Goal: Task Accomplishment & Management: Use online tool/utility

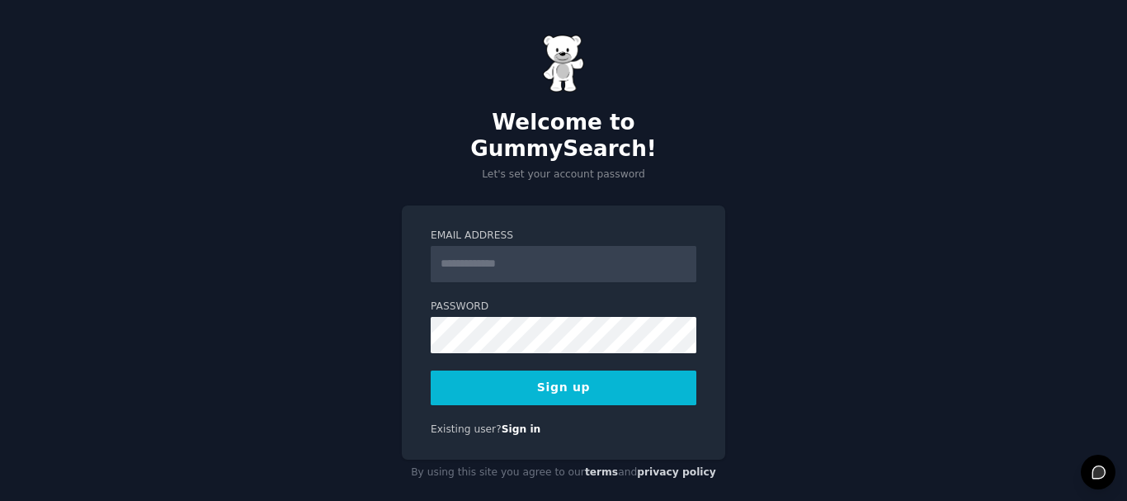
click at [530, 256] on input "Email Address" at bounding box center [564, 264] width 266 height 36
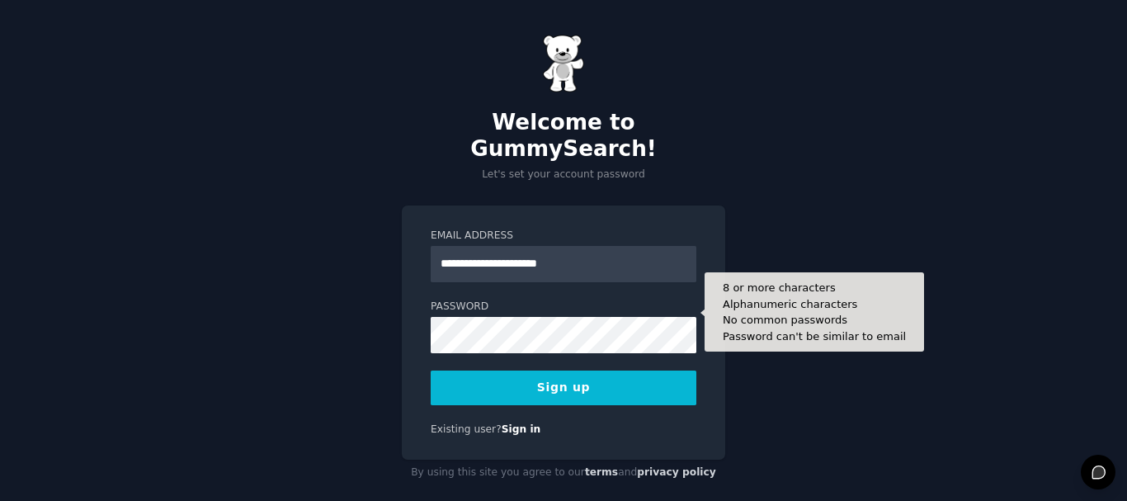
type input "**********"
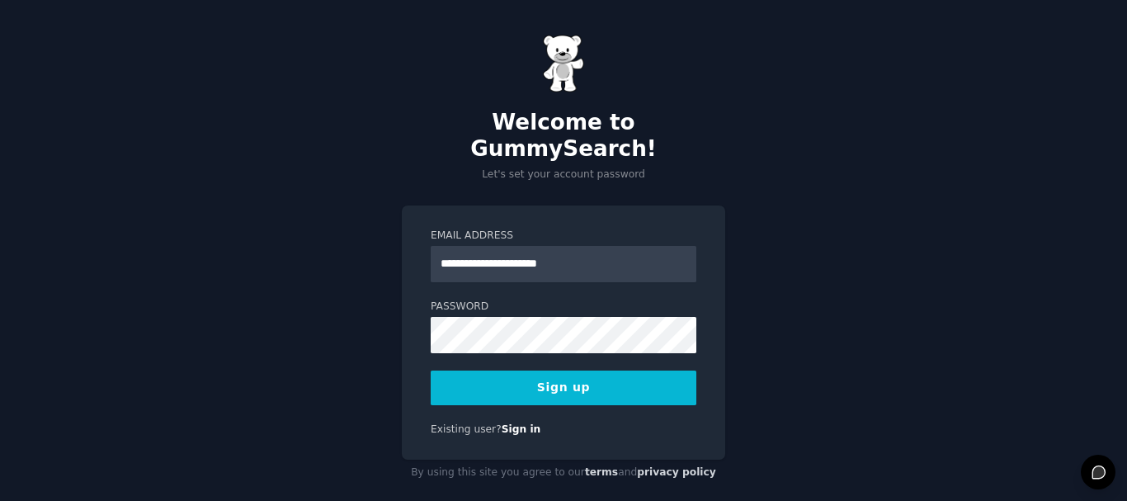
click at [515, 371] on button "Sign up" at bounding box center [564, 388] width 266 height 35
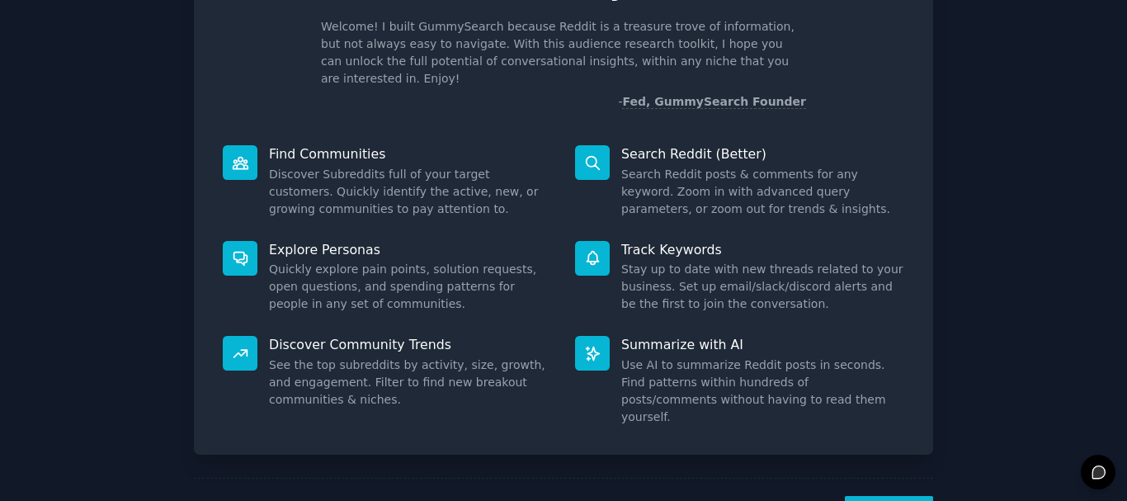
scroll to position [112, 0]
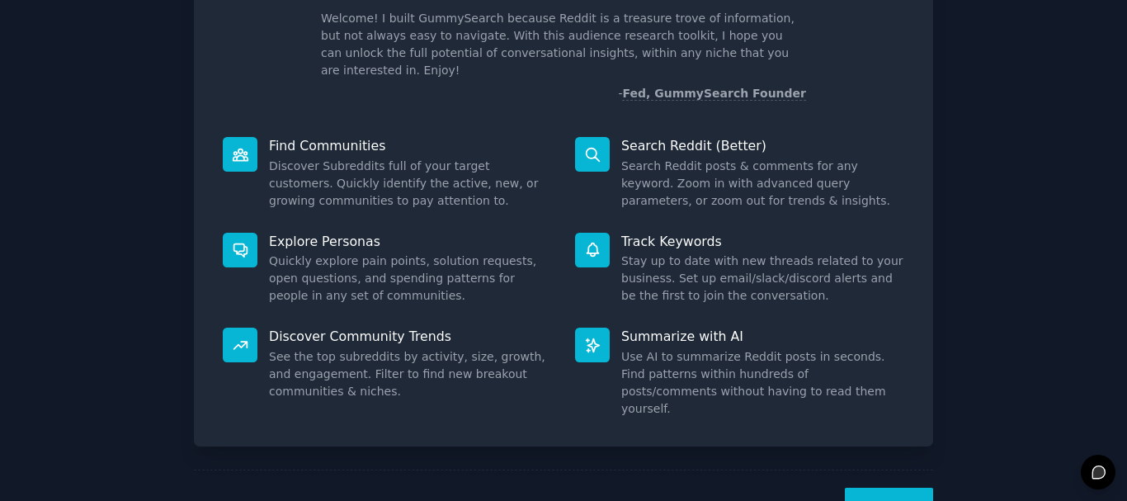
click at [886, 488] on button "Next" at bounding box center [889, 508] width 88 height 40
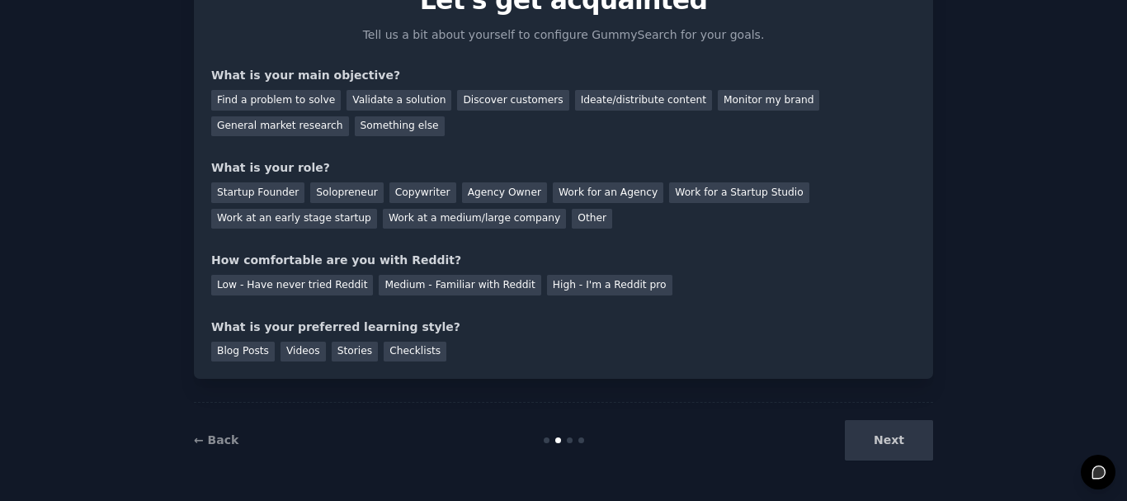
click at [889, 451] on div "Next" at bounding box center [810, 440] width 247 height 40
click at [500, 99] on div "Discover customers" at bounding box center [512, 100] width 111 height 21
click at [348, 186] on div "Solopreneur" at bounding box center [346, 192] width 73 height 21
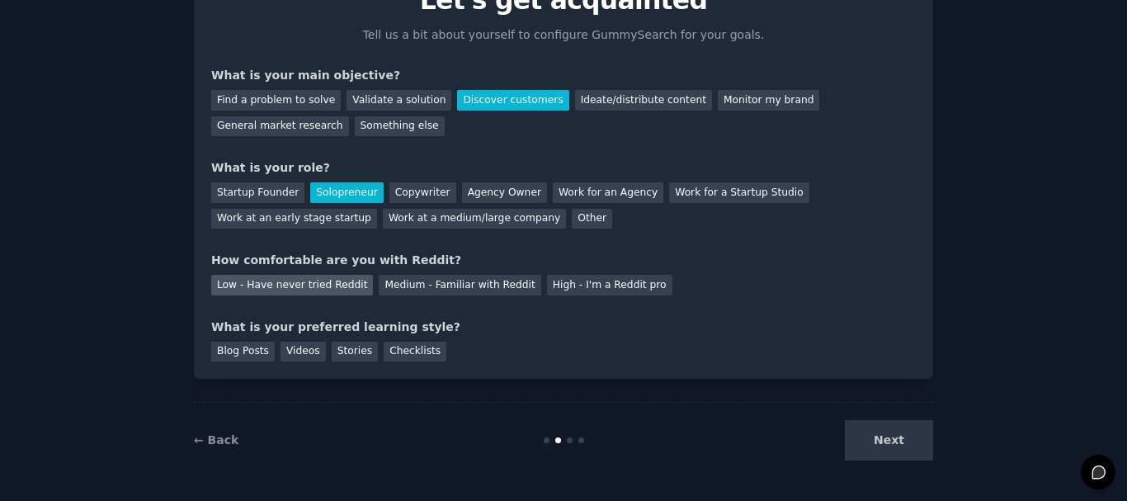
click at [308, 285] on div "Low - Have never tried Reddit" at bounding box center [292, 285] width 162 height 21
drag, startPoint x: 333, startPoint y: 347, endPoint x: 276, endPoint y: 348, distance: 57.8
click at [276, 348] on div "Blog Posts Videos Stories Checklists" at bounding box center [563, 349] width 705 height 26
click at [281, 348] on div "Videos" at bounding box center [303, 352] width 45 height 21
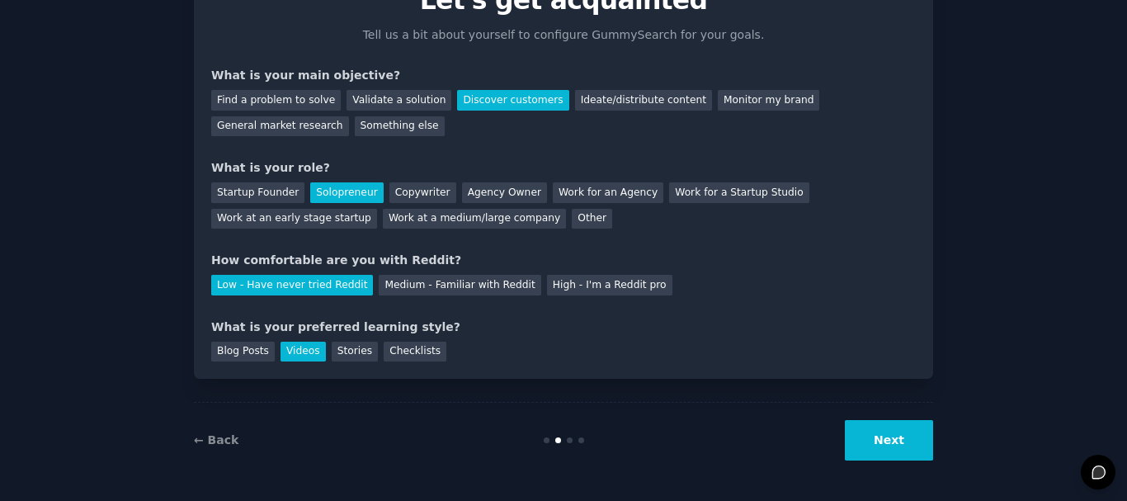
click at [909, 456] on button "Next" at bounding box center [889, 440] width 88 height 40
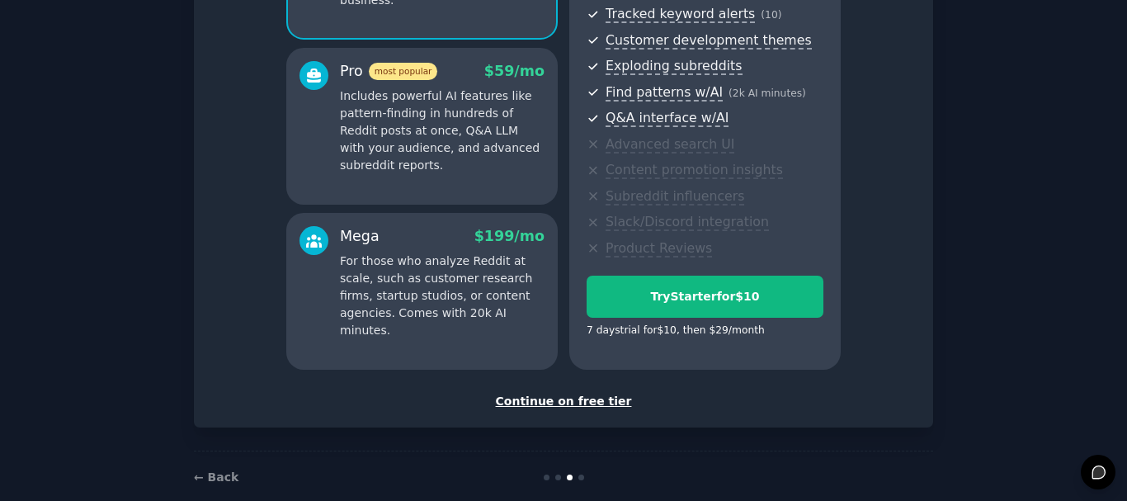
click at [566, 397] on div "Continue on free tier" at bounding box center [563, 401] width 705 height 17
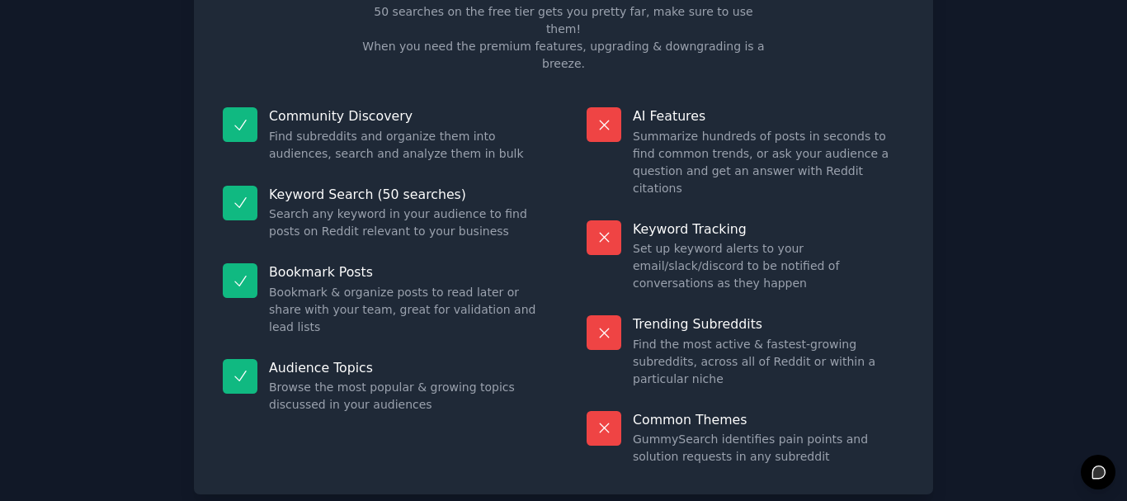
scroll to position [128, 0]
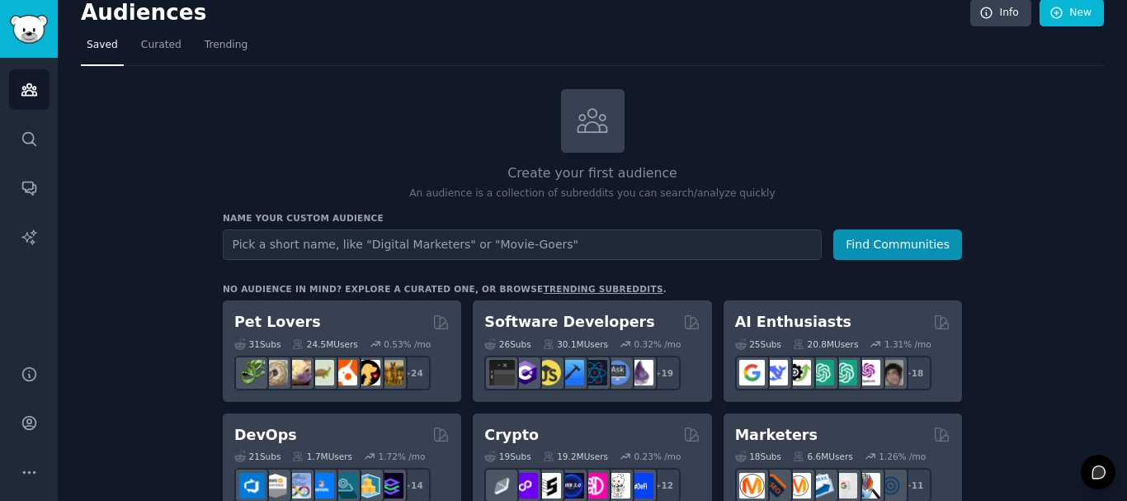
scroll to position [2, 0]
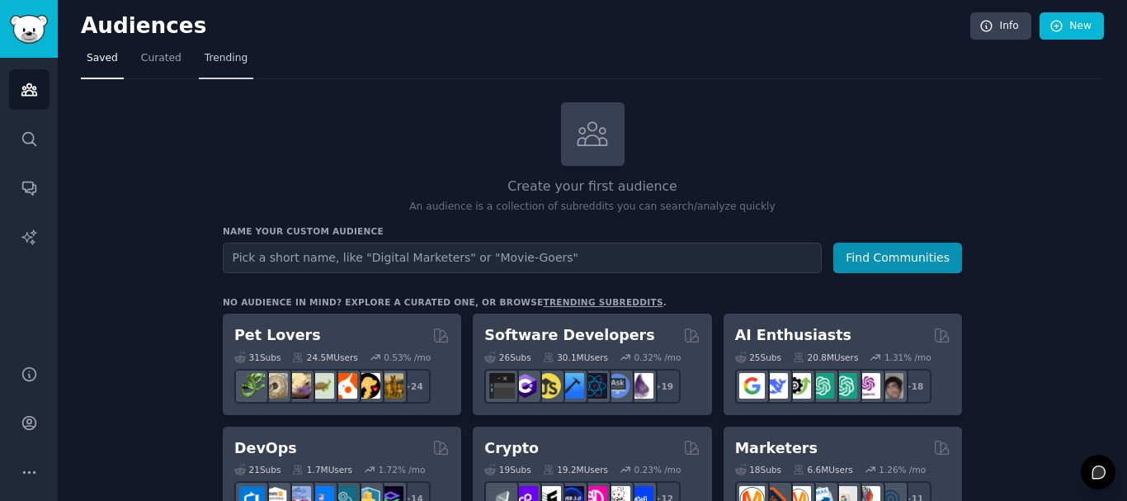
click at [209, 56] on span "Trending" at bounding box center [226, 58] width 43 height 15
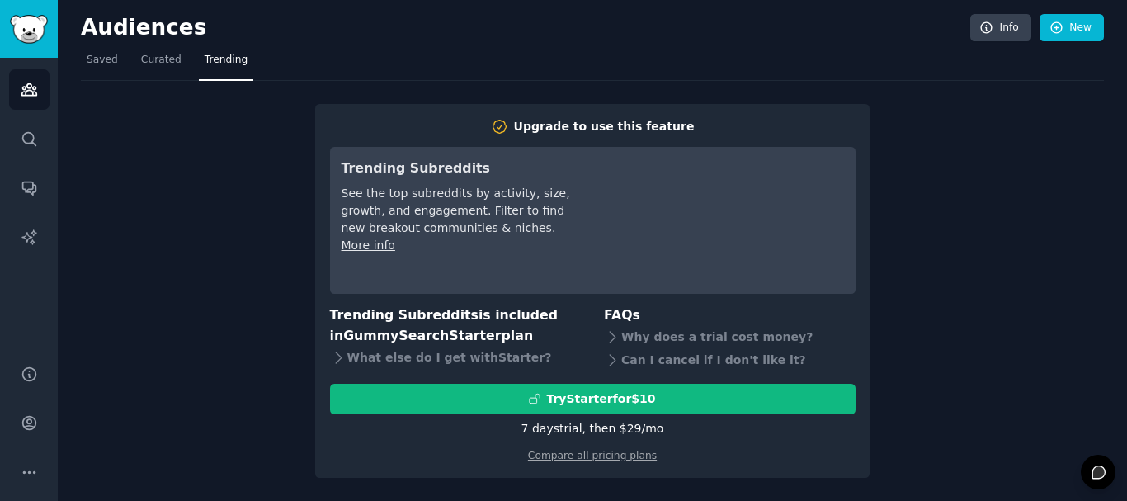
scroll to position [1, 0]
click at [141, 64] on span "Curated" at bounding box center [161, 60] width 40 height 15
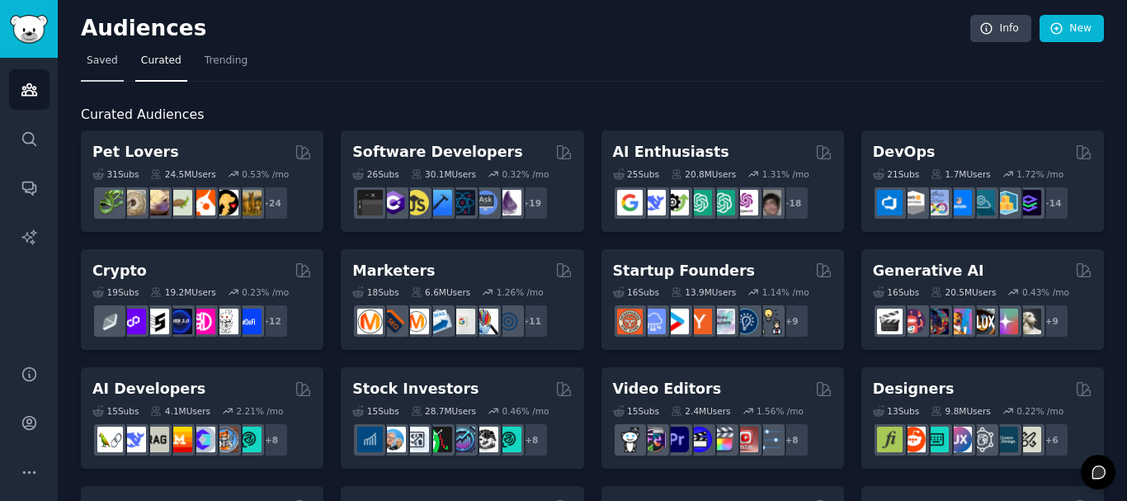
click at [114, 60] on span "Saved" at bounding box center [102, 61] width 31 height 15
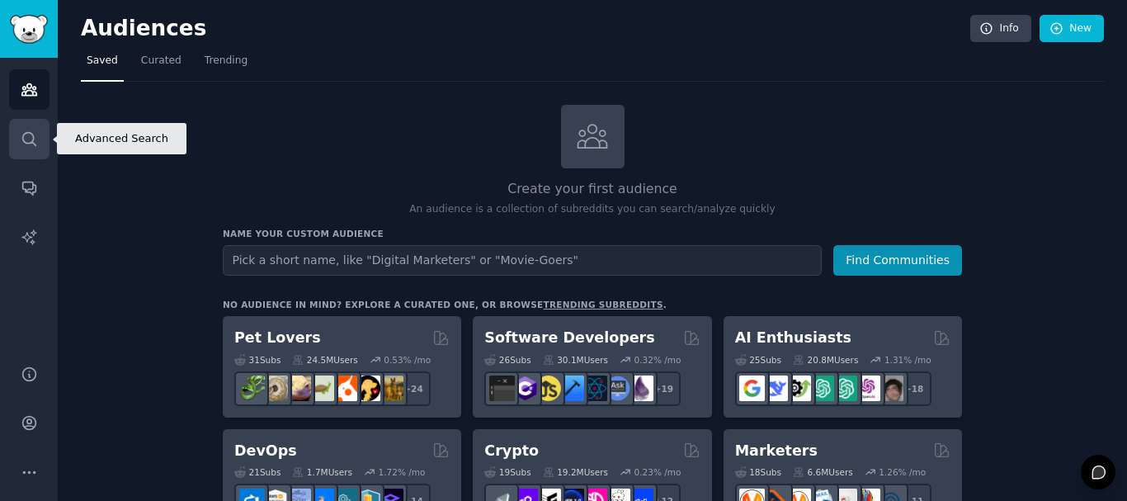
click at [43, 136] on link "Search" at bounding box center [29, 139] width 40 height 40
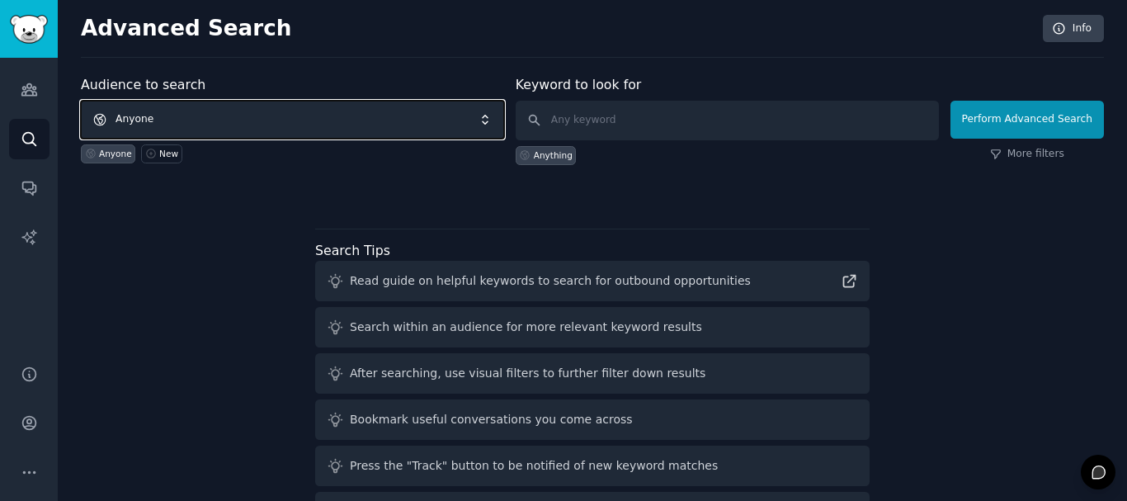
click at [181, 129] on span "Anyone" at bounding box center [292, 120] width 423 height 38
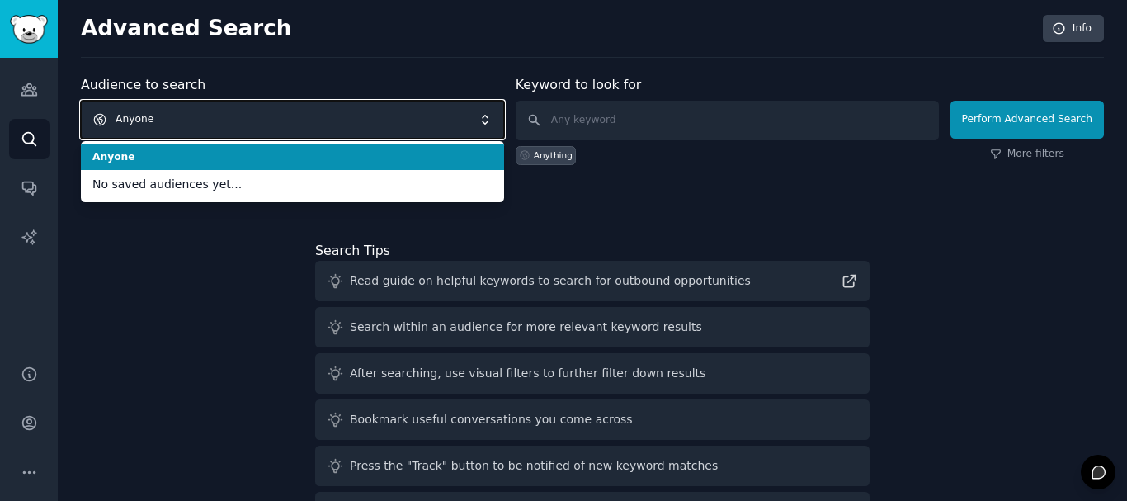
click at [181, 130] on span "Anyone" at bounding box center [292, 120] width 423 height 38
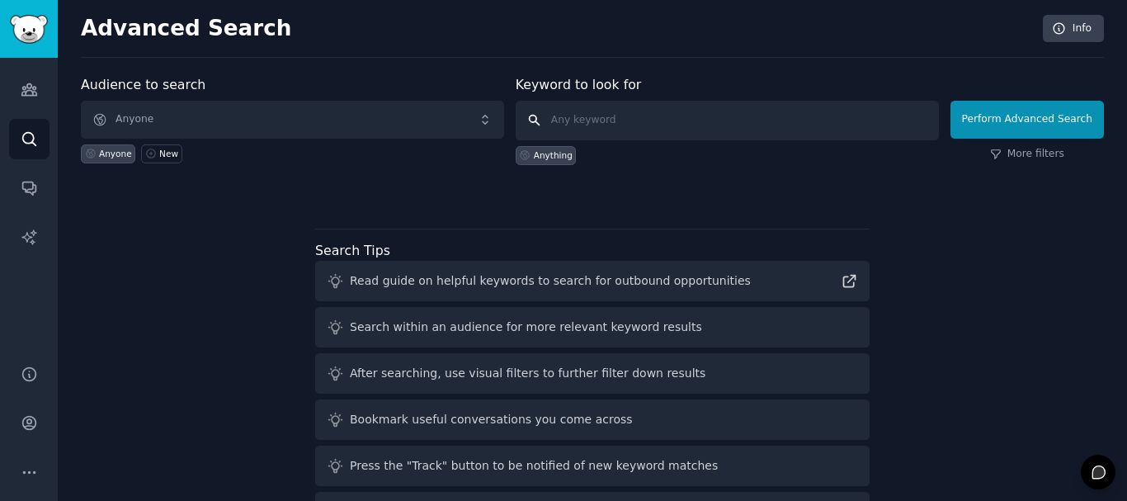
click at [597, 123] on input "text" at bounding box center [727, 121] width 423 height 40
paste input "Lifestyle wellness & balanced living."
drag, startPoint x: 737, startPoint y: 120, endPoint x: 713, endPoint y: 117, distance: 24.2
click at [713, 117] on input "Lifestyle wellness & balanced living." at bounding box center [727, 121] width 423 height 40
click at [815, 127] on input "Lifestyle wellness & balanced living." at bounding box center [727, 121] width 423 height 40
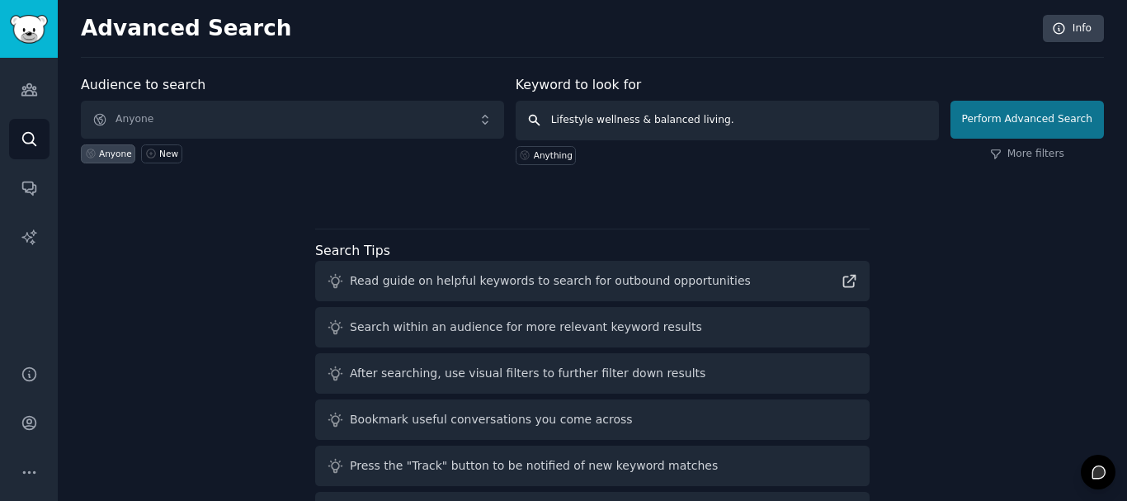
type input "Lifestyle wellness & balanced living."
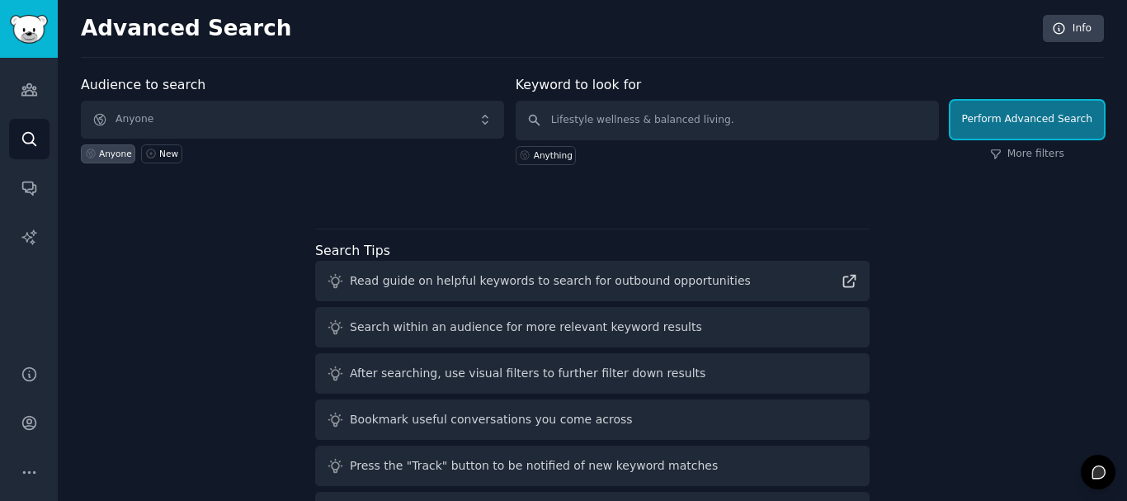
click at [979, 114] on button "Perform Advanced Search" at bounding box center [1028, 120] width 154 height 38
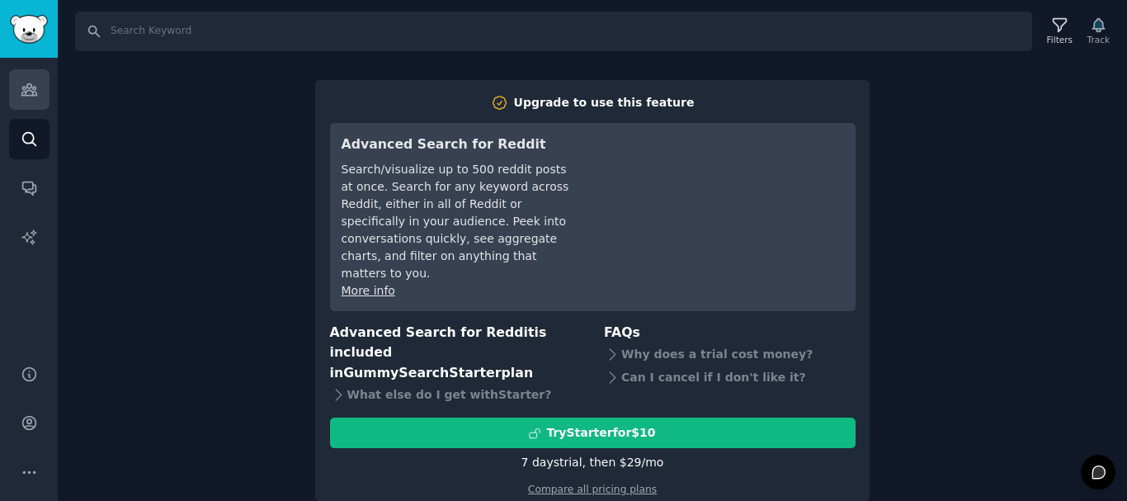
click at [21, 84] on icon "Sidebar" at bounding box center [29, 89] width 17 height 17
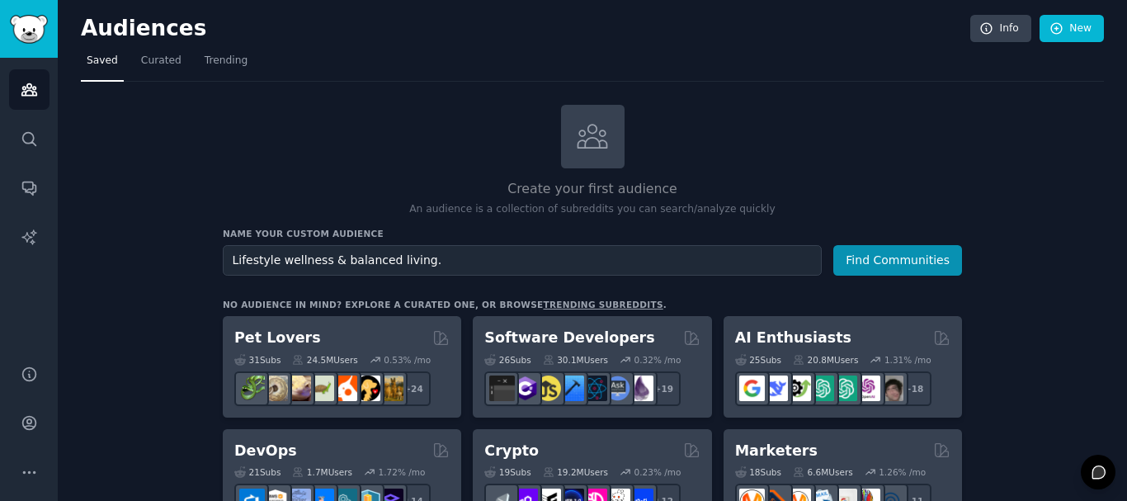
click at [882, 259] on button "Find Communities" at bounding box center [898, 260] width 129 height 31
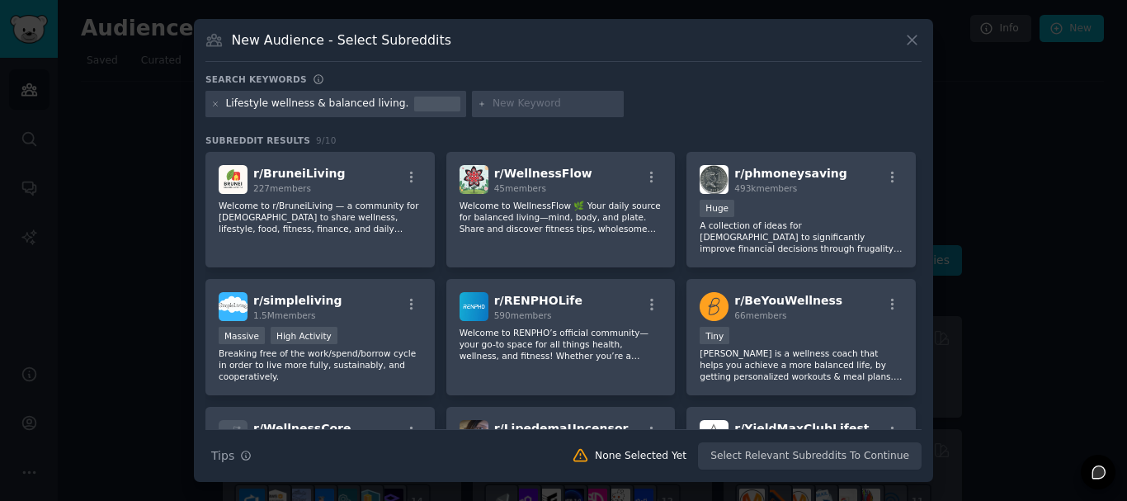
click at [980, 177] on div at bounding box center [563, 250] width 1127 height 501
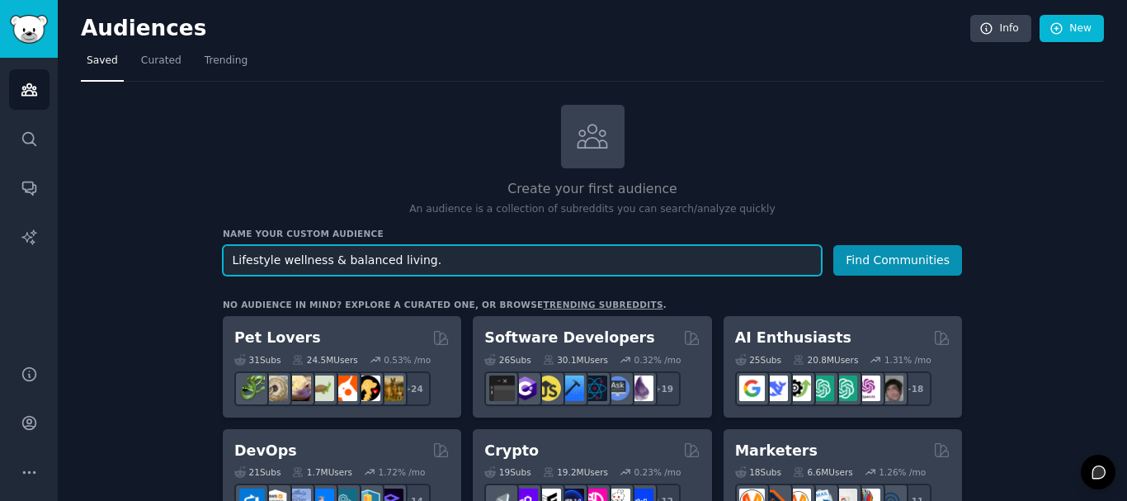
drag, startPoint x: 427, startPoint y: 261, endPoint x: 316, endPoint y: 262, distance: 110.6
click at [316, 262] on input "Lifestyle wellness & balanced living." at bounding box center [522, 260] width 599 height 31
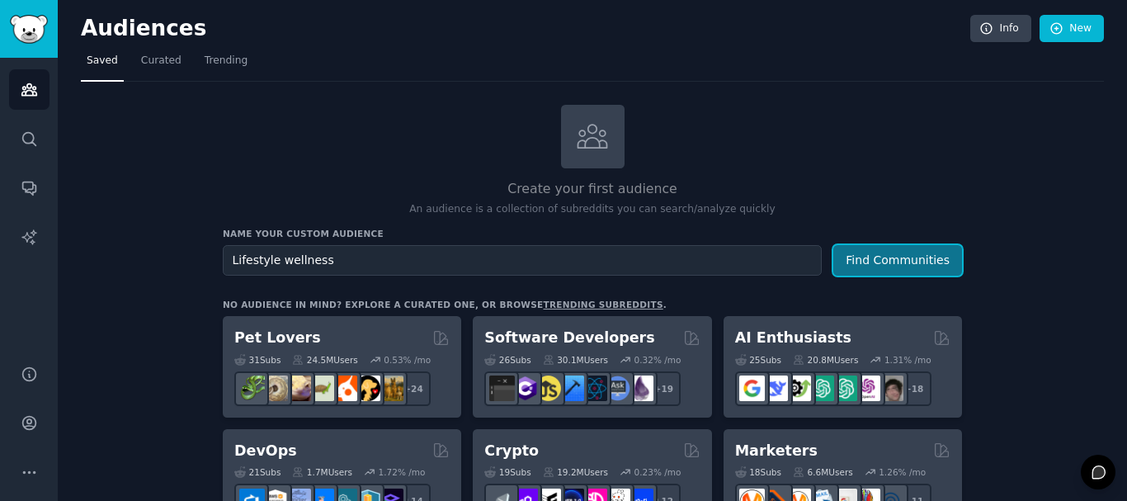
click at [910, 267] on button "Find Communities" at bounding box center [898, 260] width 129 height 31
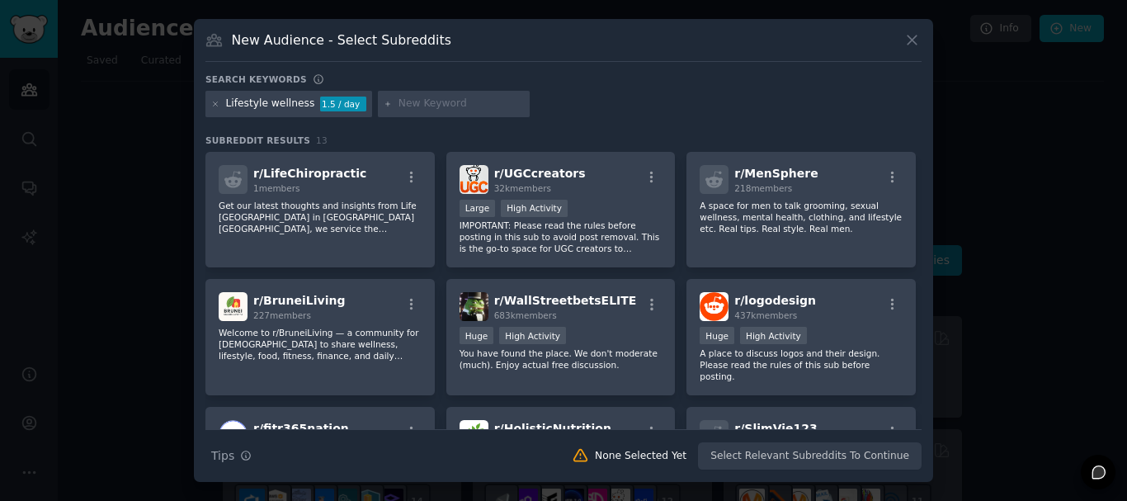
click at [267, 106] on div "Lifestyle wellness" at bounding box center [270, 104] width 89 height 15
drag, startPoint x: 262, startPoint y: 104, endPoint x: 220, endPoint y: 104, distance: 42.1
click at [220, 104] on div "Lifestyle wellness 1.5 / day" at bounding box center [288, 104] width 167 height 26
click at [220, 104] on icon at bounding box center [215, 104] width 9 height 9
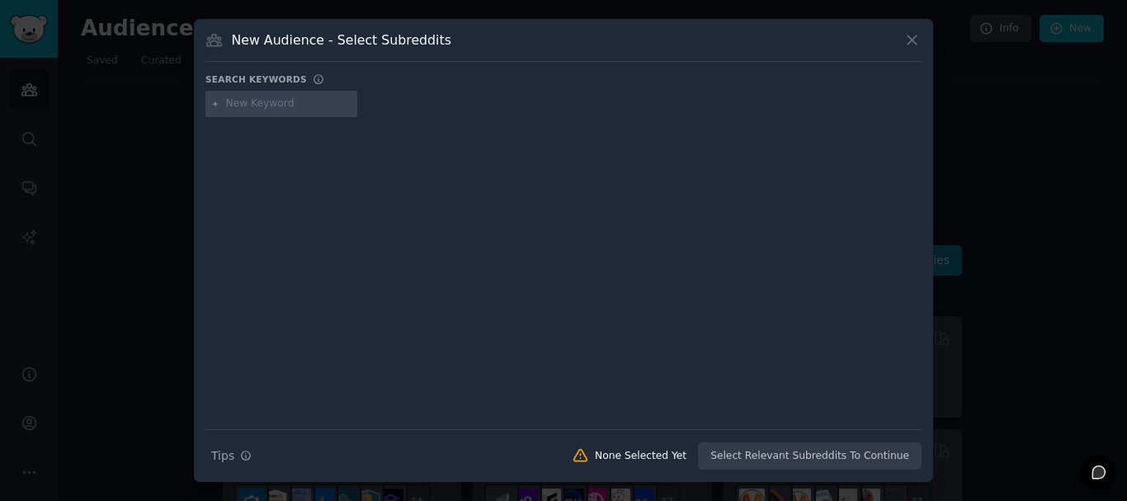
click at [147, 144] on div at bounding box center [563, 250] width 1127 height 501
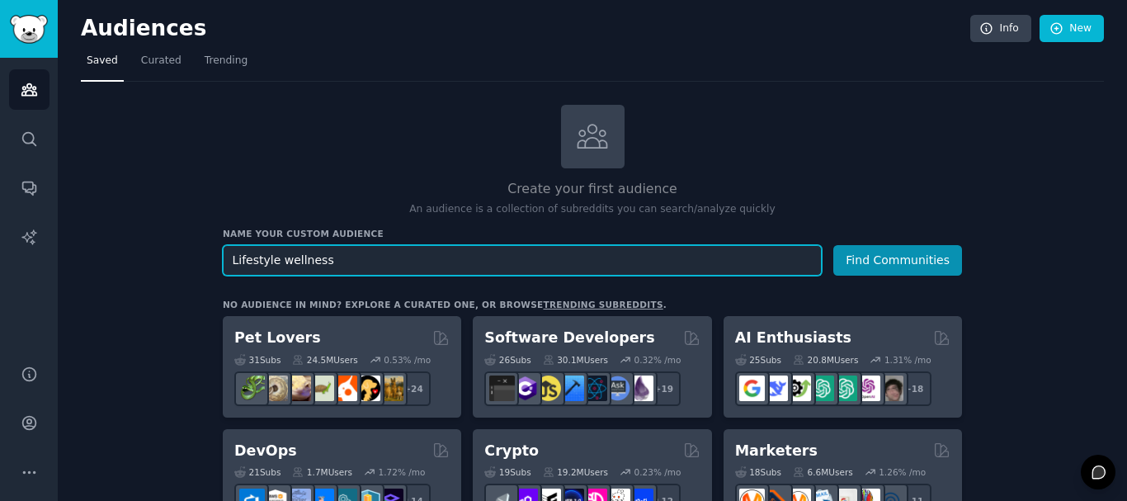
drag, startPoint x: 271, startPoint y: 270, endPoint x: 215, endPoint y: 265, distance: 55.5
type input "wellness"
click at [834, 245] on button "Find Communities" at bounding box center [898, 260] width 129 height 31
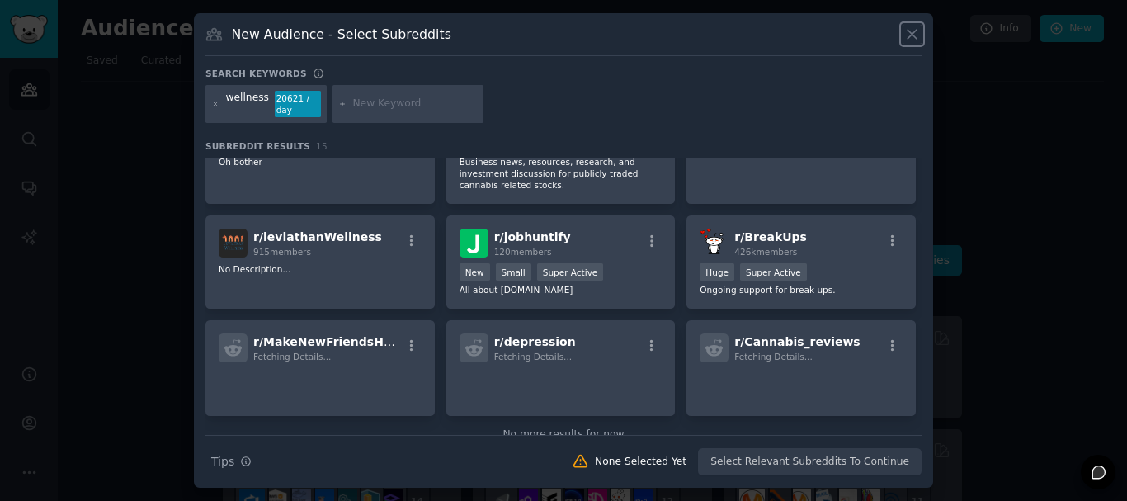
scroll to position [327, 0]
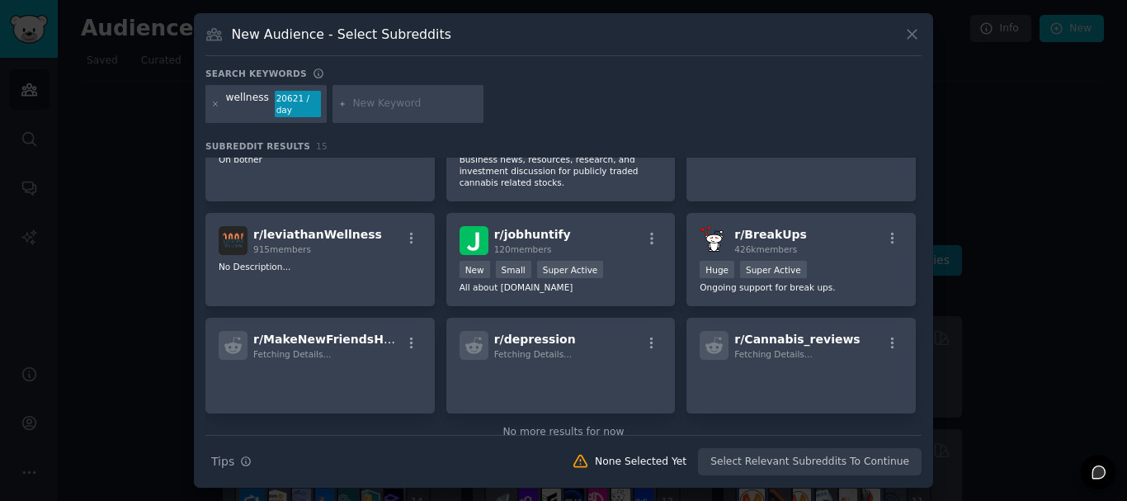
click at [1035, 229] on div at bounding box center [563, 250] width 1127 height 501
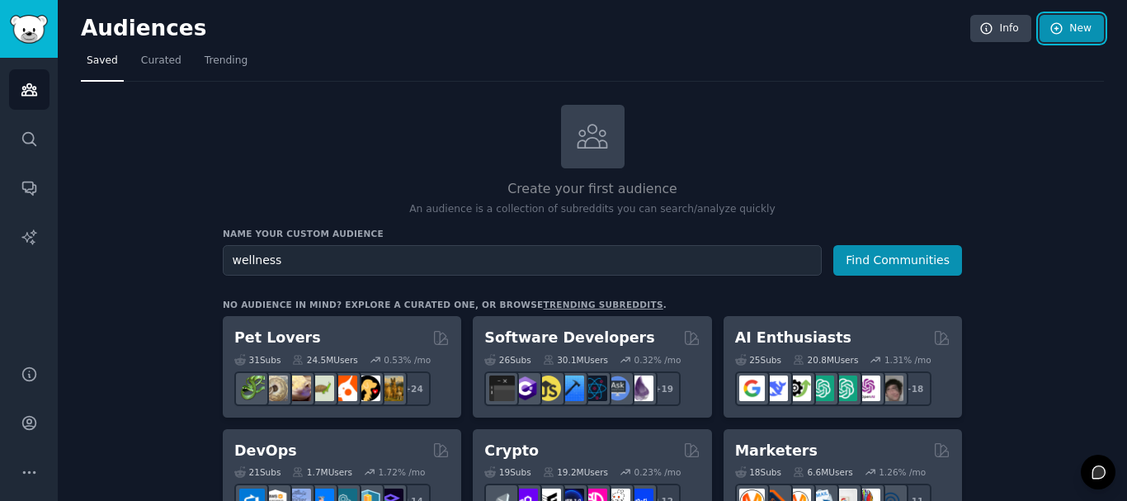
click at [1082, 16] on link "New" at bounding box center [1072, 29] width 64 height 28
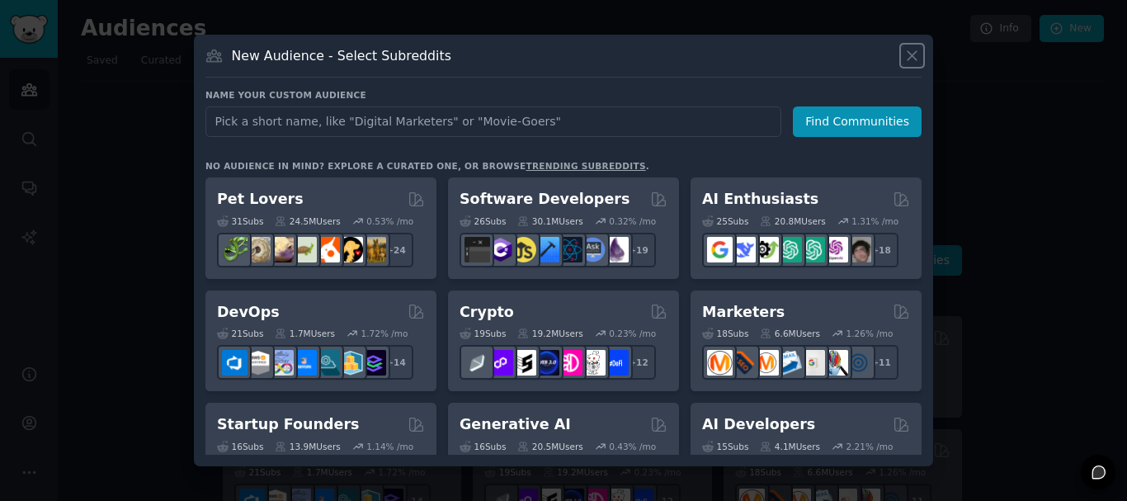
click at [910, 51] on icon at bounding box center [912, 55] width 17 height 17
